Goal: Register for event/course

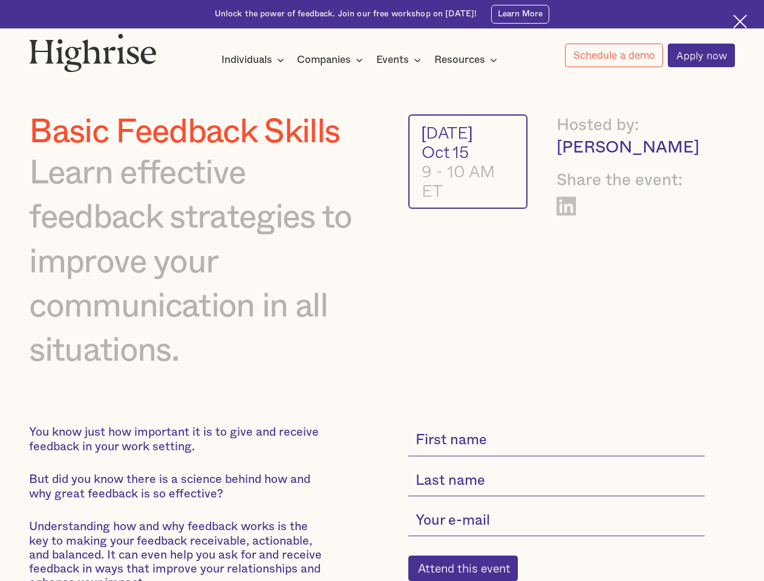
click at [253, 60] on div "Individuals" at bounding box center [246, 60] width 51 height 15
click at [332, 60] on div "Companies" at bounding box center [324, 60] width 54 height 15
click at [402, 60] on div "Events" at bounding box center [392, 60] width 33 height 15
click at [469, 60] on div "Resources" at bounding box center [459, 60] width 51 height 15
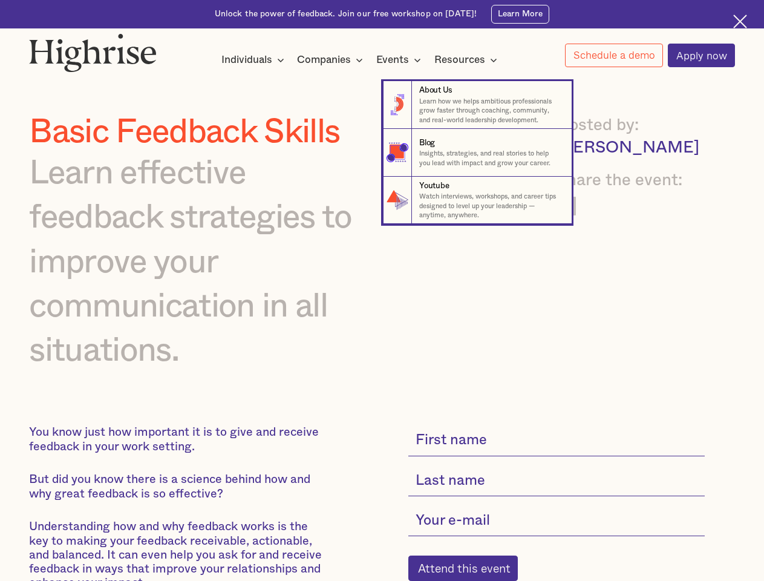
click at [613, 56] on link "Schedule a demo" at bounding box center [614, 56] width 98 height 24
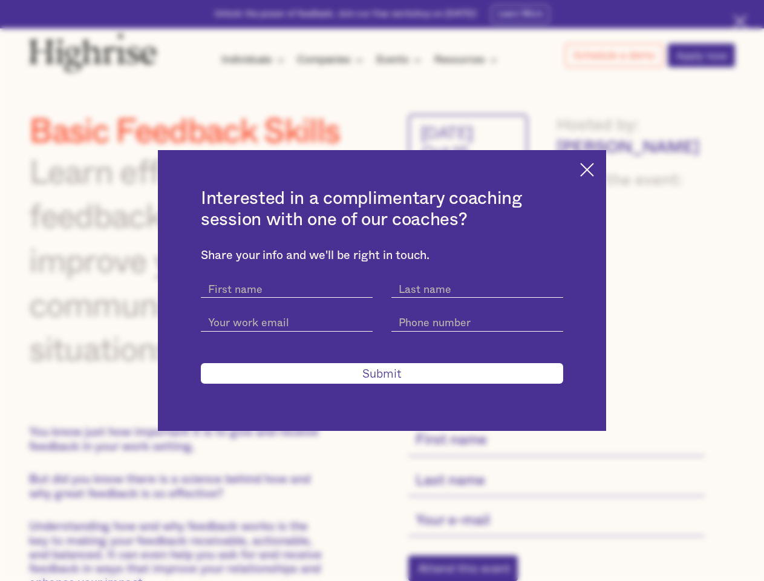
click at [469, 572] on div "Interested in a complimentary coaching session with one of our coaches? Share y…" at bounding box center [382, 290] width 764 height 581
